Goal: Task Accomplishment & Management: Use online tool/utility

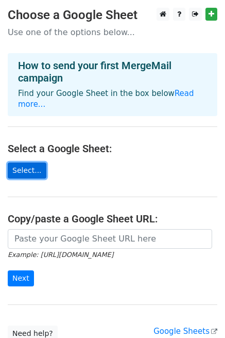
click at [26, 162] on link "Select..." at bounding box center [27, 170] width 39 height 16
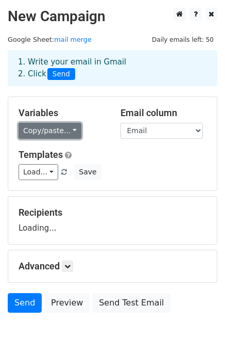
click at [45, 126] on link "Copy/paste..." at bounding box center [50, 131] width 63 height 16
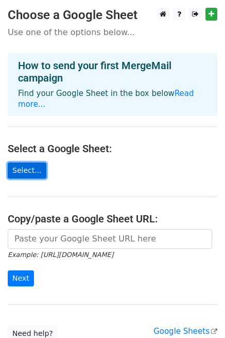
click at [28, 162] on link "Select..." at bounding box center [27, 170] width 39 height 16
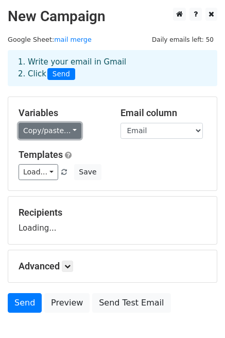
click at [57, 133] on link "Copy/paste..." at bounding box center [50, 131] width 63 height 16
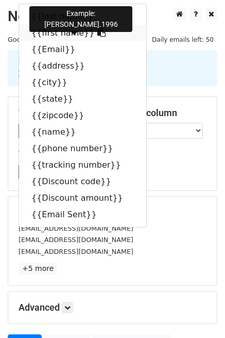
click at [50, 32] on link "{{first name}}" at bounding box center [82, 33] width 127 height 16
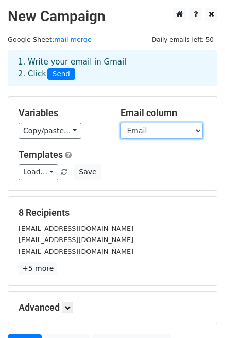
click at [128, 135] on select "last name first name Email address city state zipcode name phone number trackin…" at bounding box center [162, 131] width 82 height 16
click at [121, 123] on select "last name first name Email address city state zipcode name phone number trackin…" at bounding box center [162, 131] width 82 height 16
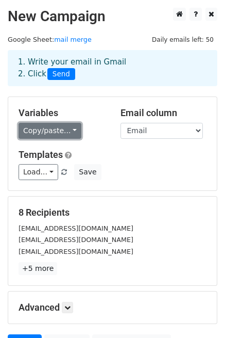
click at [50, 136] on link "Copy/paste..." at bounding box center [50, 131] width 63 height 16
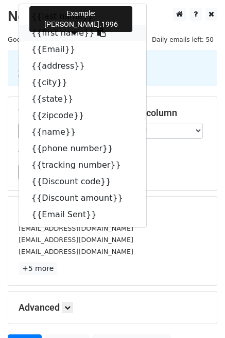
click at [97, 32] on icon at bounding box center [101, 32] width 8 height 8
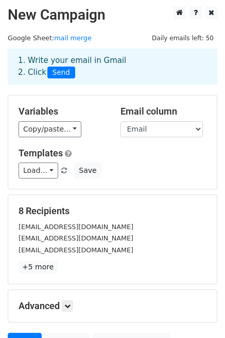
scroll to position [2, 0]
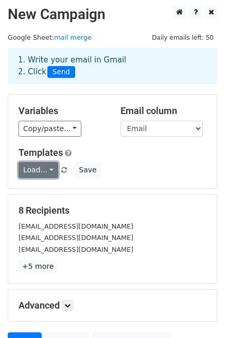
click at [49, 170] on link "Load..." at bounding box center [39, 170] width 40 height 16
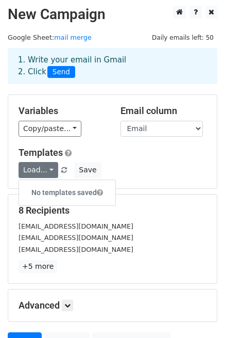
click at [152, 218] on div "8 Recipients jessicacampbell9213@gmail.com melanieangelese@grail-talent.com myr…" at bounding box center [113, 239] width 188 height 68
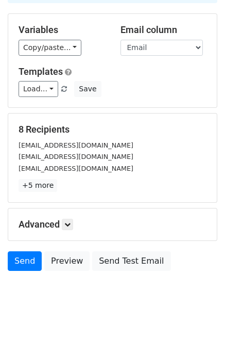
scroll to position [103, 0]
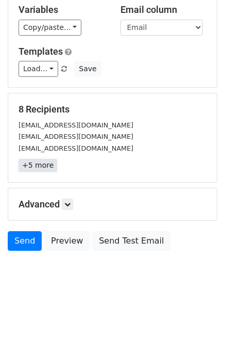
click at [37, 165] on link "+5 more" at bounding box center [38, 165] width 39 height 13
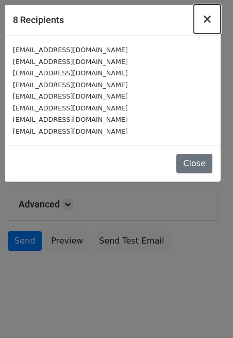
click at [206, 18] on span "×" at bounding box center [207, 19] width 10 height 14
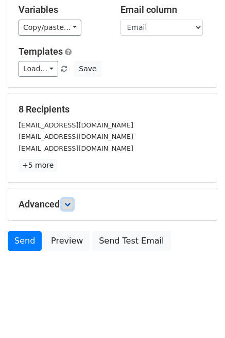
click at [71, 203] on icon at bounding box center [67, 204] width 6 height 6
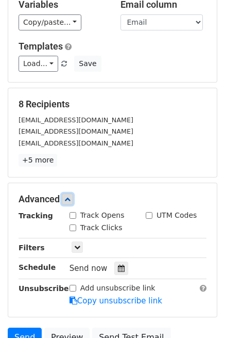
scroll to position [109, 0]
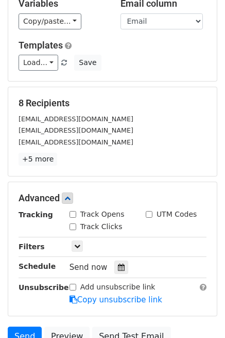
click at [102, 211] on label "Track Opens" at bounding box center [102, 214] width 44 height 11
click at [76, 211] on input "Track Opens" at bounding box center [73, 214] width 7 height 7
checkbox input "true"
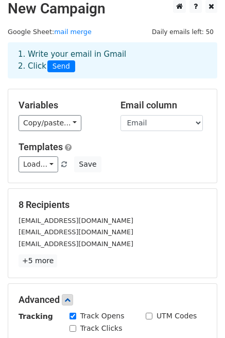
scroll to position [0, 0]
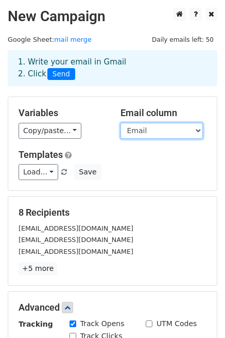
click at [168, 126] on select "last name first name Email address city state zipcode name phone number trackin…" at bounding box center [162, 131] width 82 height 16
click at [121, 123] on select "last name first name Email address city state zipcode name phone number trackin…" at bounding box center [162, 131] width 82 height 16
click at [158, 135] on select "last name first name Email address city state zipcode name phone number trackin…" at bounding box center [162, 131] width 82 height 16
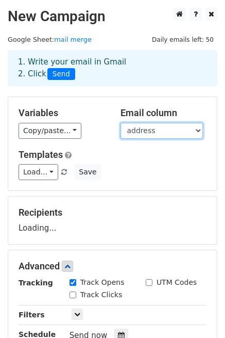
select select "Email"
click at [121, 123] on select "last name first name Email address city state zipcode name phone number trackin…" at bounding box center [162, 131] width 82 height 16
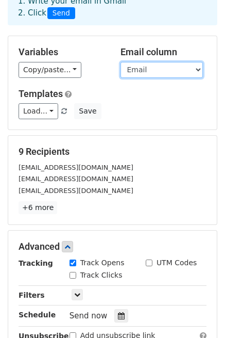
scroll to position [62, 0]
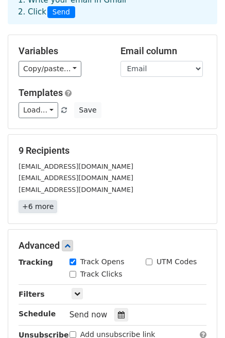
click at [42, 206] on link "+6 more" at bounding box center [38, 206] width 39 height 13
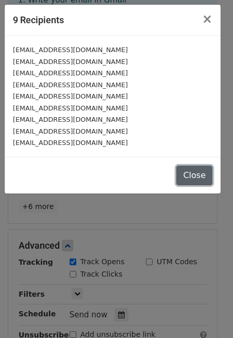
click at [196, 169] on button "Close" at bounding box center [194, 175] width 36 height 20
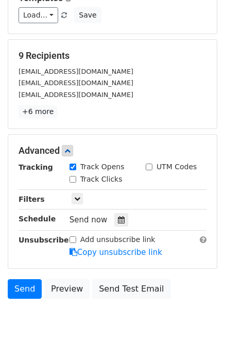
scroll to position [159, 0]
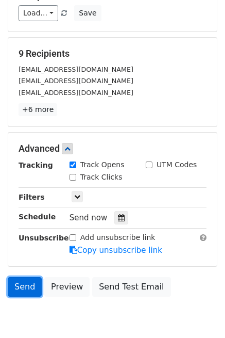
click at [27, 289] on link "Send" at bounding box center [25, 287] width 34 height 20
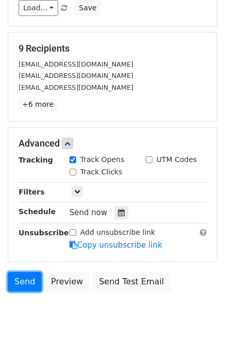
scroll to position [165, 0]
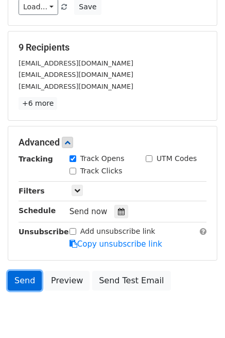
click at [24, 276] on link "Send" at bounding box center [25, 281] width 34 height 20
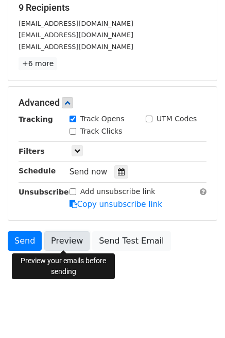
click at [63, 236] on link "Preview" at bounding box center [66, 241] width 45 height 20
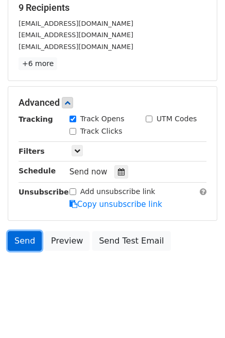
click at [27, 238] on link "Send" at bounding box center [25, 241] width 34 height 20
click at [19, 242] on link "Send" at bounding box center [25, 241] width 34 height 20
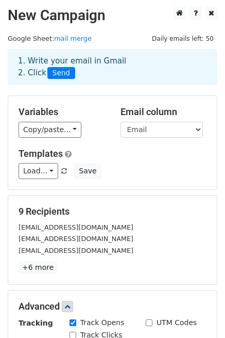
scroll to position [0, 0]
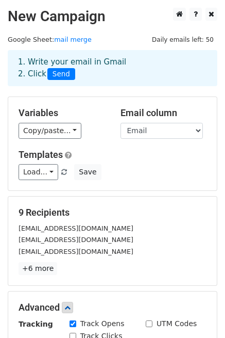
click at [67, 75] on span "Send" at bounding box center [61, 74] width 28 height 12
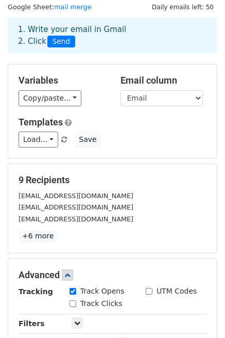
scroll to position [35, 0]
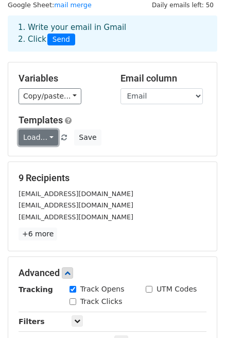
click at [37, 139] on link "Load..." at bounding box center [39, 137] width 40 height 16
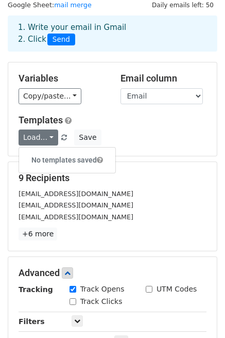
click at [214, 139] on div "Variables Copy/paste... {{last name}} {{first name}} {{Email}} {{address}} {{ci…" at bounding box center [112, 108] width 209 height 93
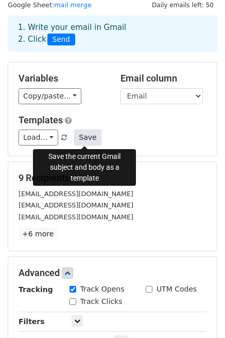
click at [88, 140] on button "Save" at bounding box center [87, 137] width 27 height 16
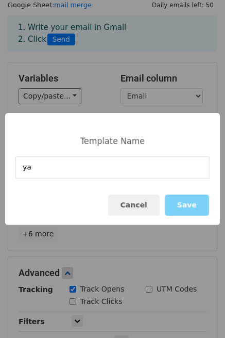
type input "y"
type input "邀约第一封"
click at [189, 202] on button "Save" at bounding box center [187, 204] width 44 height 21
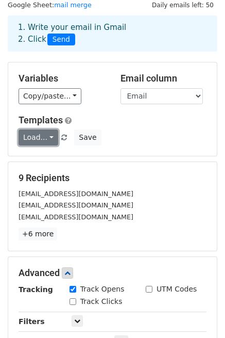
click at [44, 139] on link "Load..." at bounding box center [39, 137] width 40 height 16
click at [48, 160] on link "邀约第一封" at bounding box center [59, 160] width 81 height 16
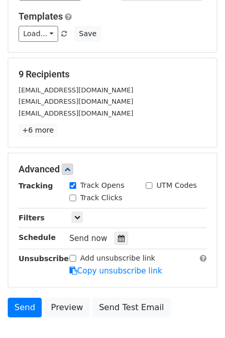
scroll to position [139, 0]
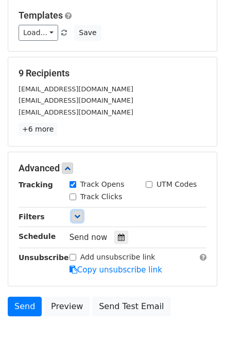
click at [73, 218] on link at bounding box center [77, 215] width 11 height 11
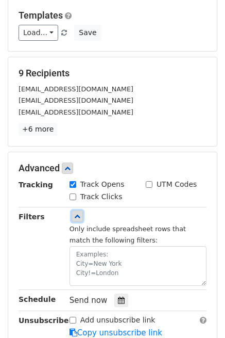
click at [73, 218] on link at bounding box center [77, 215] width 11 height 11
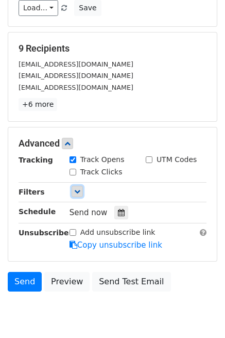
scroll to position [176, 0]
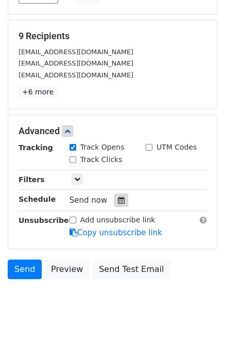
click at [118, 198] on icon at bounding box center [121, 199] width 7 height 7
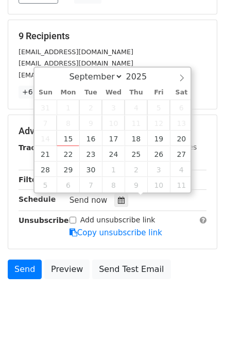
click at [80, 196] on span "Send now" at bounding box center [89, 199] width 38 height 9
click at [80, 199] on span "Send now" at bounding box center [89, 199] width 38 height 9
click at [92, 304] on body "New Campaign Daily emails left: 50 Google Sheet: mail merge 1. Write your email…" at bounding box center [112, 78] width 225 height 494
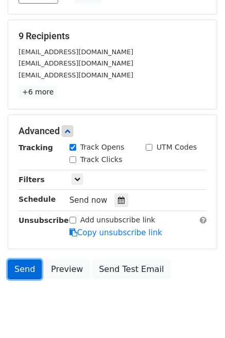
click at [28, 269] on link "Send" at bounding box center [25, 269] width 34 height 20
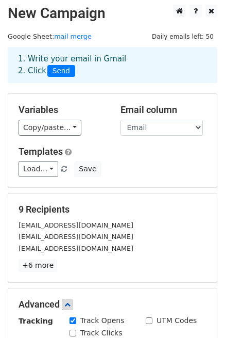
scroll to position [4, 0]
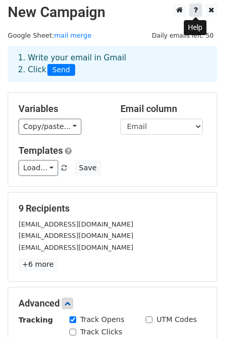
click at [195, 10] on icon at bounding box center [196, 9] width 4 height 7
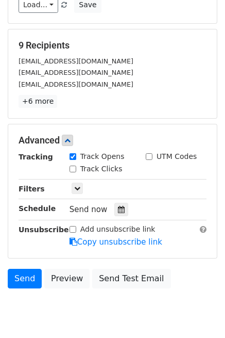
scroll to position [169, 0]
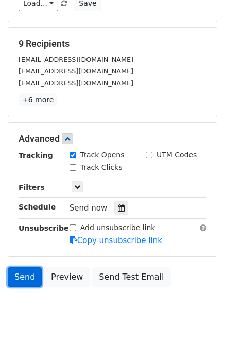
click at [34, 276] on link "Send" at bounding box center [25, 277] width 34 height 20
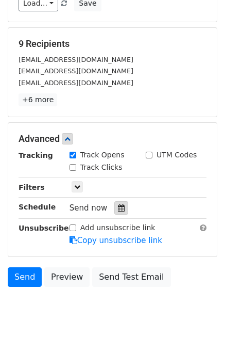
click at [114, 204] on div at bounding box center [121, 207] width 14 height 13
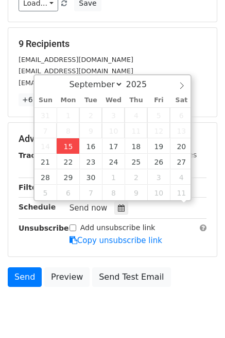
scroll to position [1, 0]
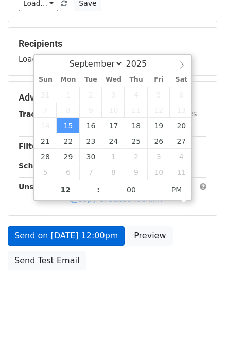
click at [98, 204] on link "Copy unsubscribe link" at bounding box center [116, 198] width 93 height 9
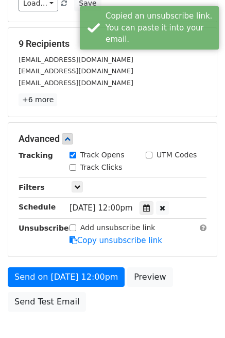
click at [126, 207] on span "Mon, Sep 15, 12:00pm" at bounding box center [101, 207] width 63 height 9
click at [150, 206] on icon at bounding box center [146, 207] width 7 height 7
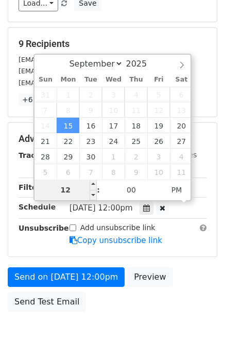
click at [62, 188] on input "12" at bounding box center [66, 189] width 63 height 21
type input "2025-09-15 13:00"
type input "01"
click at [93, 184] on span at bounding box center [93, 184] width 7 height 10
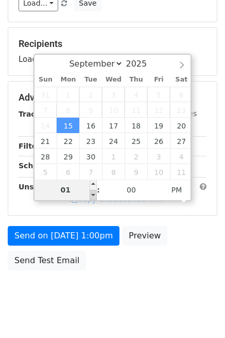
type input "2025-09-15 12:00"
type input "12"
click at [91, 195] on span at bounding box center [93, 195] width 7 height 10
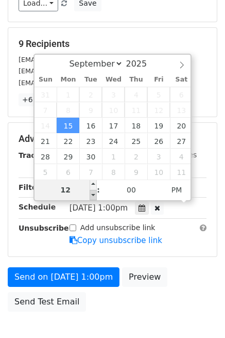
type input "2025-09-15 11:00"
type input "11"
click at [91, 195] on span at bounding box center [93, 195] width 7 height 10
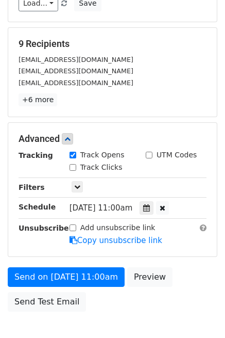
click at [105, 299] on div "Send on Sep 15 at 11:00am Preview Send Test Email" at bounding box center [112, 291] width 225 height 49
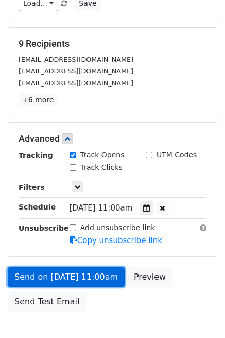
click at [96, 278] on link "Send on Sep 15 at 11:00am" at bounding box center [66, 277] width 117 height 20
click at [72, 273] on link "Send on Sep 15 at 11:00am" at bounding box center [66, 277] width 117 height 20
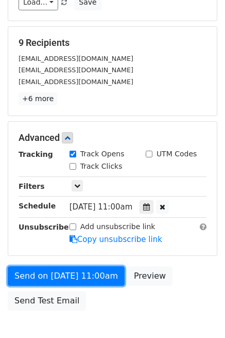
scroll to position [171, 0]
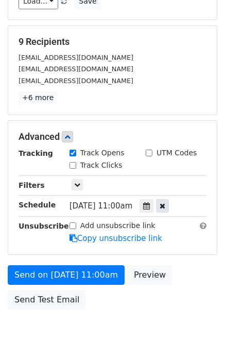
click at [165, 202] on icon at bounding box center [163, 205] width 6 height 7
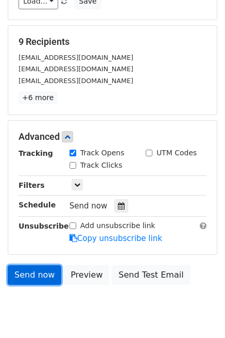
click at [27, 270] on link "Send now" at bounding box center [35, 275] width 54 height 20
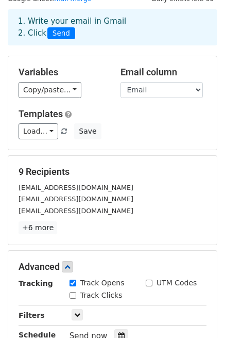
scroll to position [0, 0]
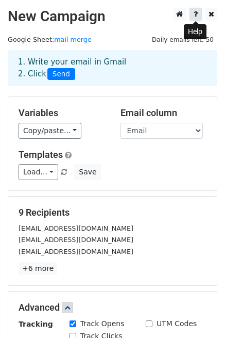
click at [192, 14] on link at bounding box center [196, 14] width 12 height 13
click at [60, 70] on span "Send" at bounding box center [61, 74] width 28 height 12
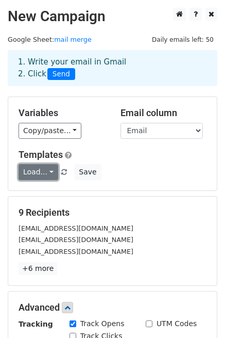
click at [42, 169] on link "Load..." at bounding box center [39, 172] width 40 height 16
click at [54, 195] on link "邀约第一封" at bounding box center [59, 194] width 81 height 16
click at [61, 173] on span at bounding box center [64, 172] width 6 height 7
click at [61, 171] on span at bounding box center [64, 172] width 6 height 7
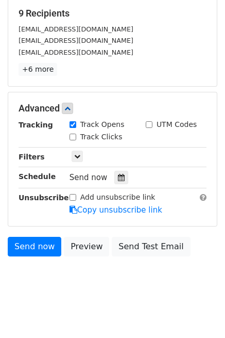
scroll to position [205, 0]
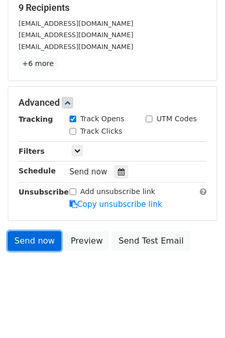
click at [34, 242] on link "Send now" at bounding box center [35, 241] width 54 height 20
click at [30, 241] on link "Send now" at bounding box center [35, 241] width 54 height 20
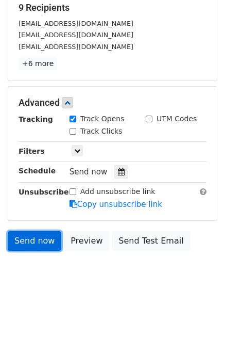
click at [30, 241] on link "Send now" at bounding box center [35, 241] width 54 height 20
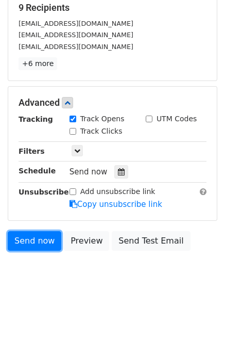
scroll to position [0, 0]
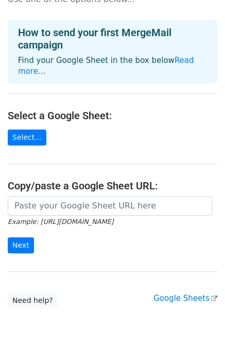
scroll to position [15, 0]
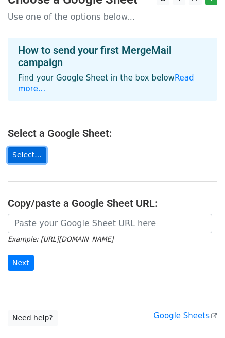
click at [16, 147] on link "Select..." at bounding box center [27, 155] width 39 height 16
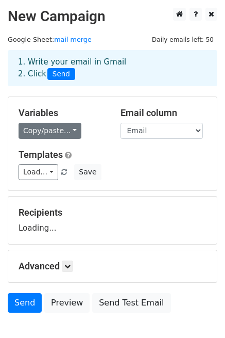
click at [46, 131] on link "Copy/paste..." at bounding box center [50, 131] width 63 height 16
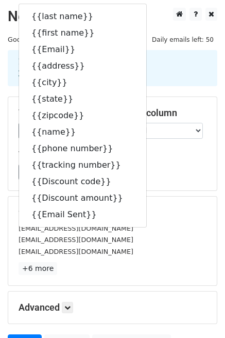
click at [157, 170] on div "Load... 邀约第一封 Save" at bounding box center [113, 172] width 204 height 16
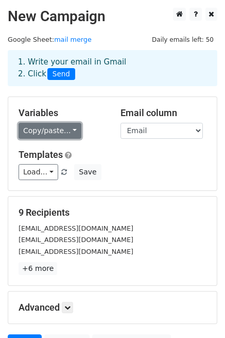
click at [58, 131] on link "Copy/paste..." at bounding box center [50, 131] width 63 height 16
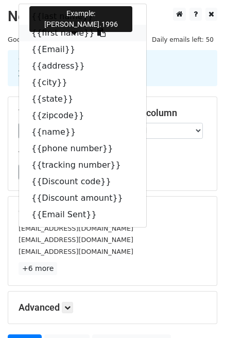
click at [62, 35] on link "{{first name}}" at bounding box center [82, 33] width 127 height 16
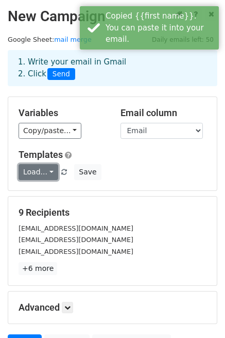
click at [34, 172] on link "Load..." at bounding box center [39, 172] width 40 height 16
click at [42, 193] on link "邀约第一封" at bounding box center [59, 194] width 81 height 16
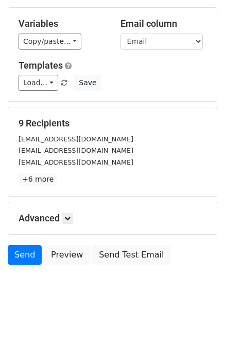
scroll to position [104, 0]
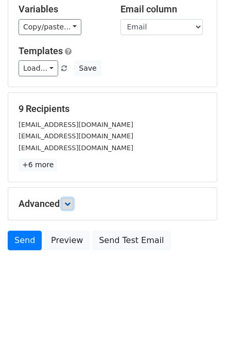
click at [71, 203] on icon at bounding box center [67, 204] width 6 height 6
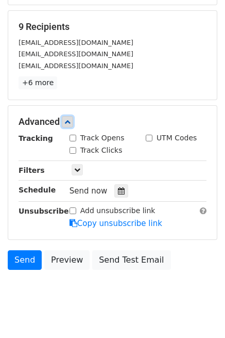
scroll to position [205, 0]
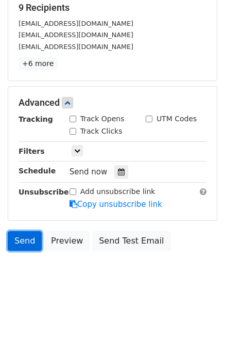
click at [14, 239] on link "Send" at bounding box center [25, 241] width 34 height 20
click at [24, 239] on link "Send" at bounding box center [25, 241] width 34 height 20
